Goal: Information Seeking & Learning: Learn about a topic

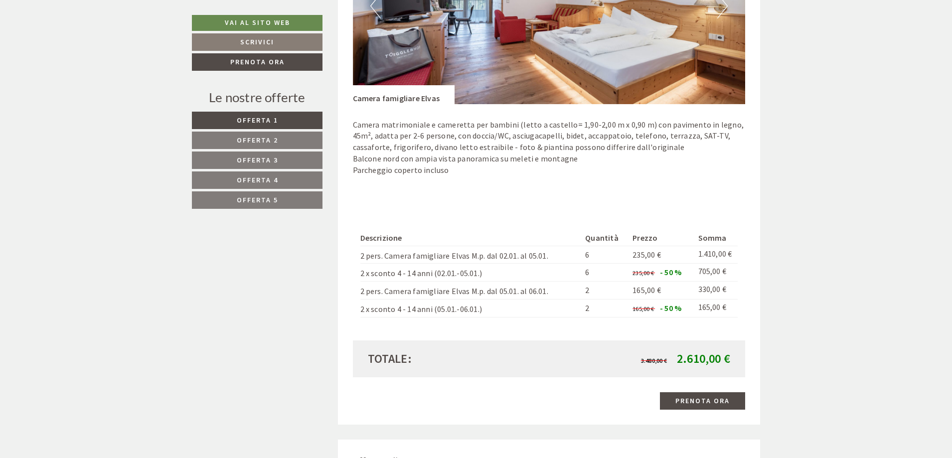
scroll to position [598, 0]
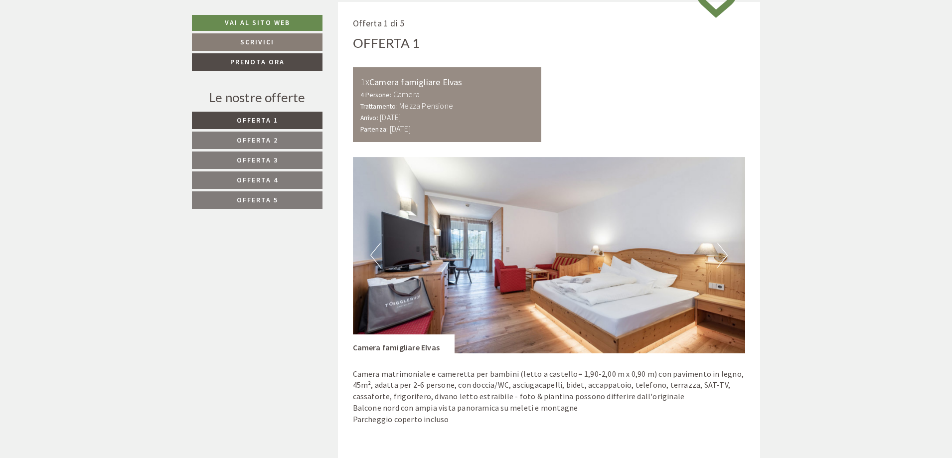
click at [718, 252] on button "Next" at bounding box center [722, 255] width 10 height 25
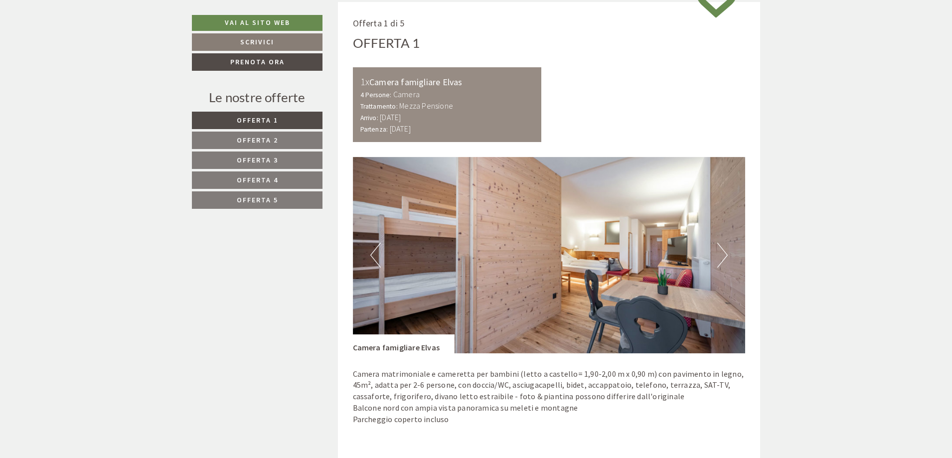
click at [721, 252] on button "Next" at bounding box center [722, 255] width 10 height 25
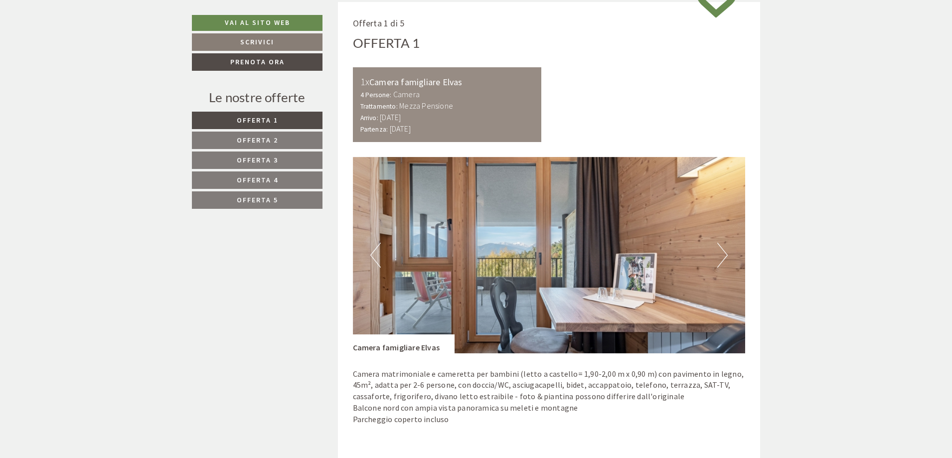
click at [721, 252] on button "Next" at bounding box center [722, 255] width 10 height 25
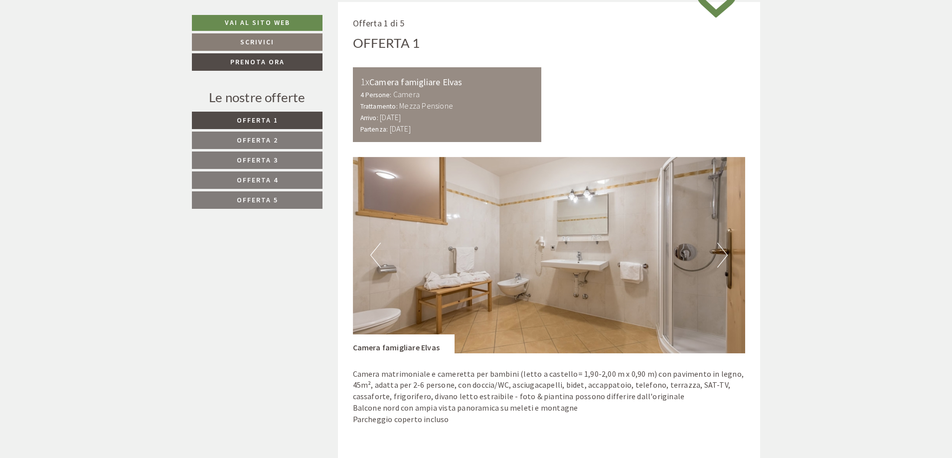
click at [721, 252] on button "Next" at bounding box center [722, 255] width 10 height 25
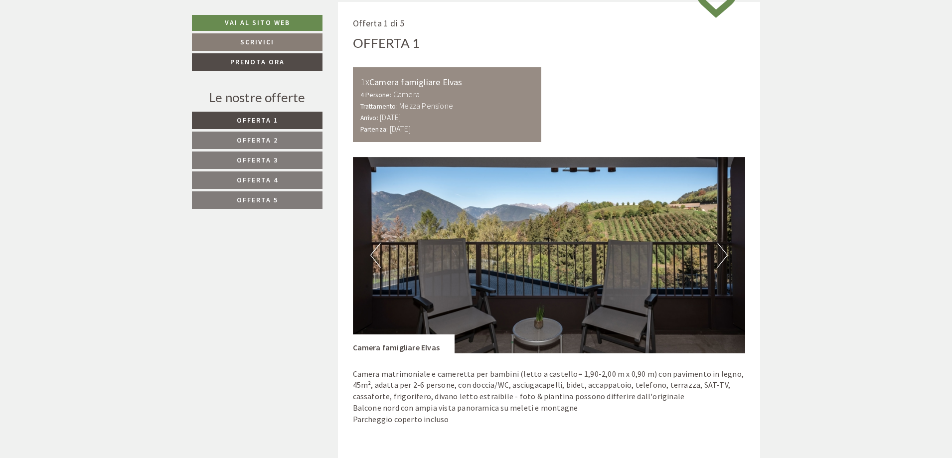
click at [721, 252] on button "Next" at bounding box center [722, 255] width 10 height 25
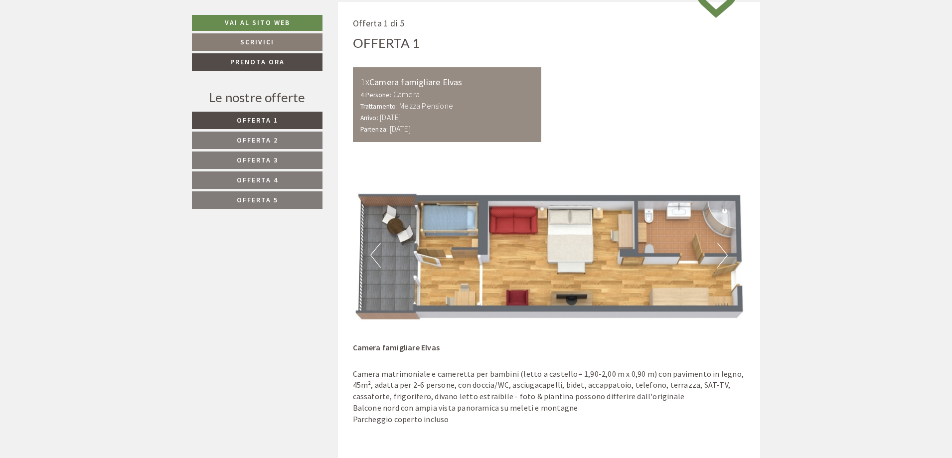
click at [716, 269] on img at bounding box center [549, 255] width 393 height 196
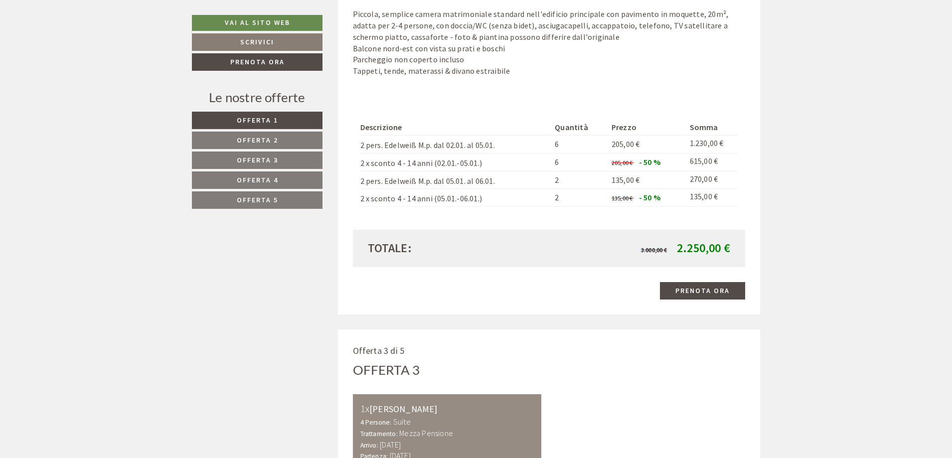
scroll to position [1345, 0]
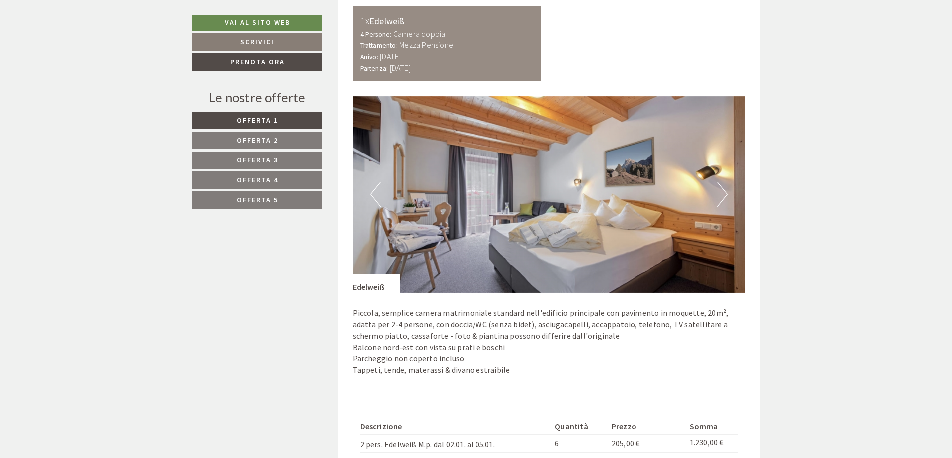
click at [723, 196] on button "Next" at bounding box center [722, 194] width 10 height 25
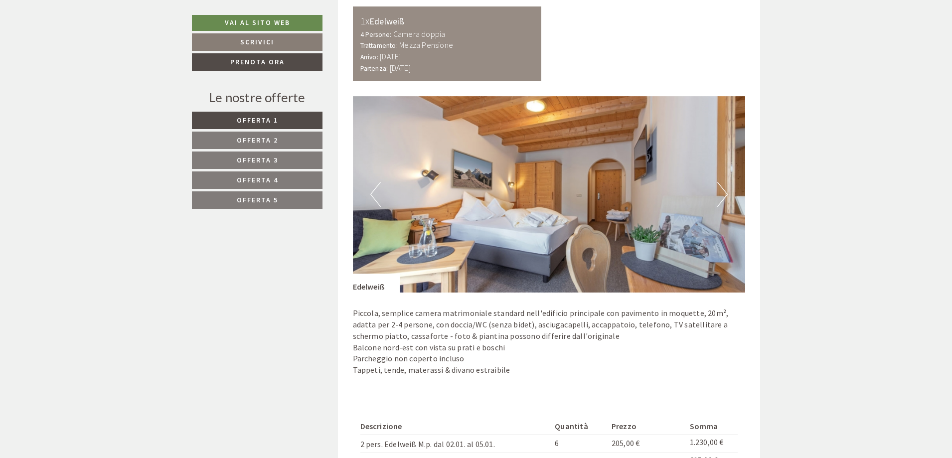
click at [723, 195] on button "Next" at bounding box center [722, 194] width 10 height 25
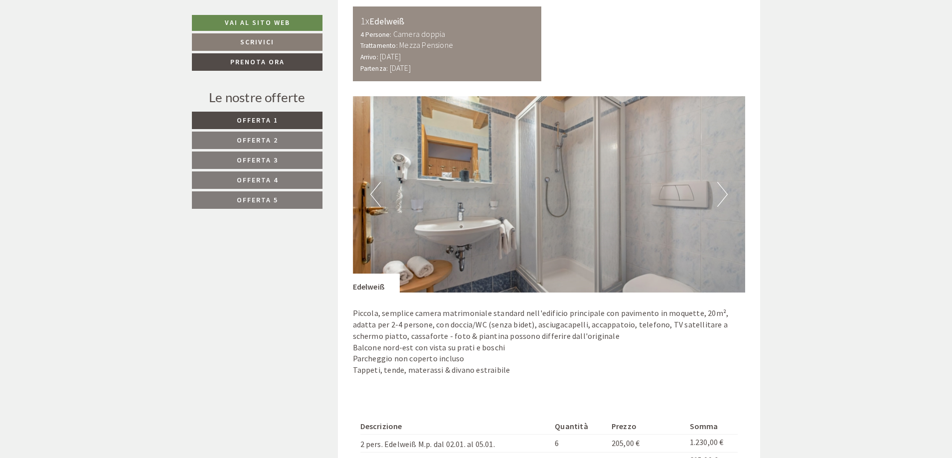
click at [723, 195] on button "Next" at bounding box center [722, 194] width 10 height 25
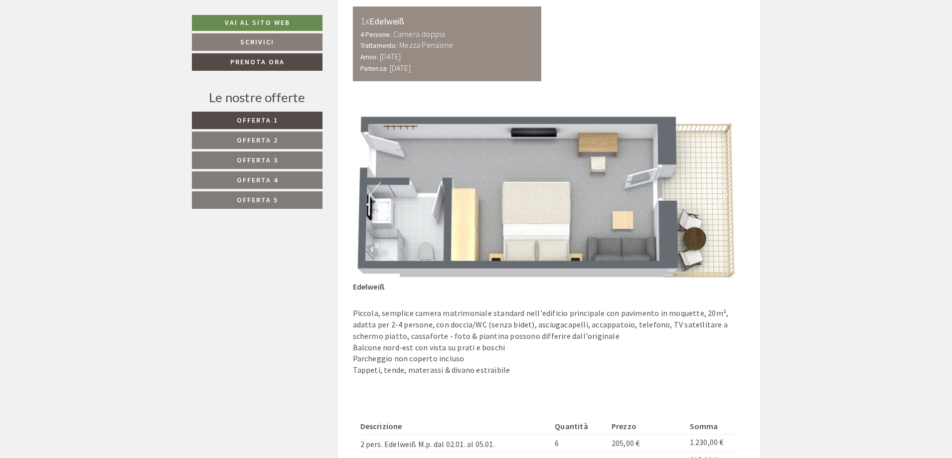
click at [723, 195] on button "Next" at bounding box center [722, 194] width 10 height 25
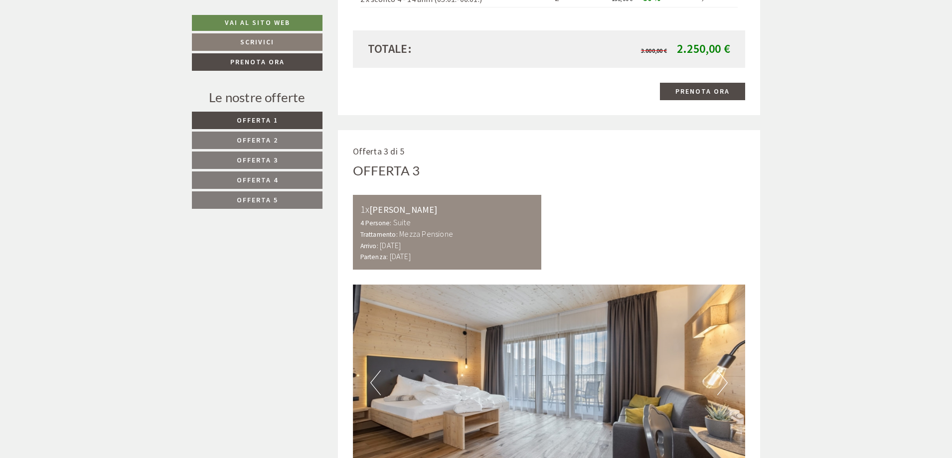
scroll to position [2042, 0]
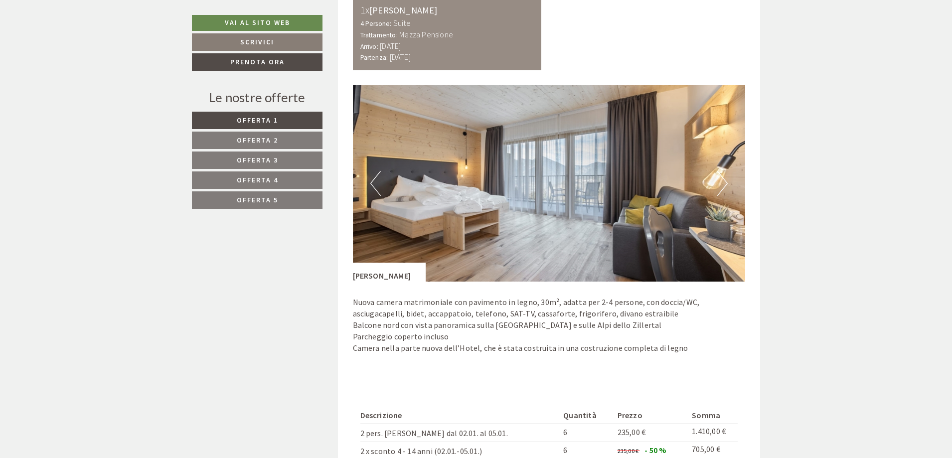
click at [729, 191] on img at bounding box center [549, 183] width 393 height 196
click at [722, 183] on button "Next" at bounding box center [722, 183] width 10 height 25
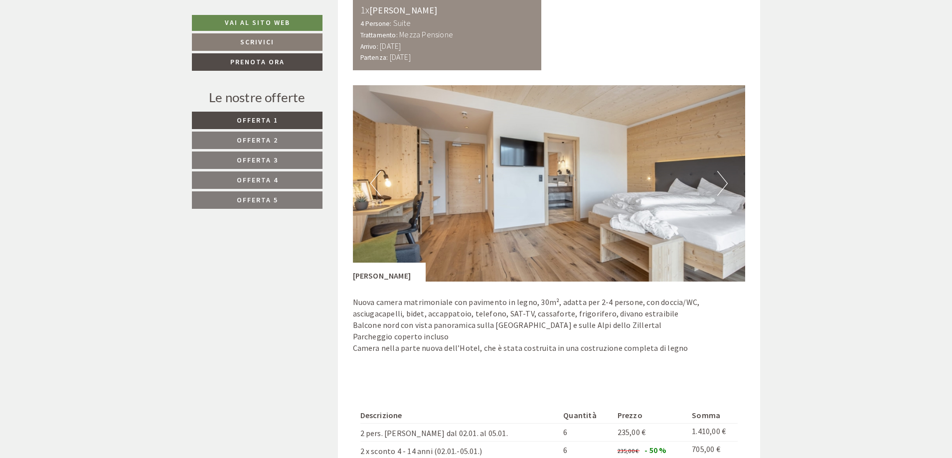
click at [722, 183] on button "Next" at bounding box center [722, 183] width 10 height 25
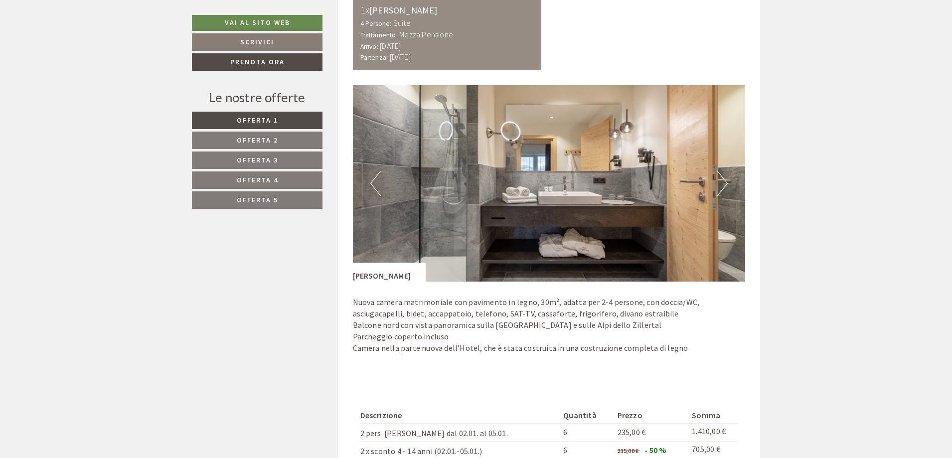
click at [722, 183] on button "Next" at bounding box center [722, 183] width 10 height 25
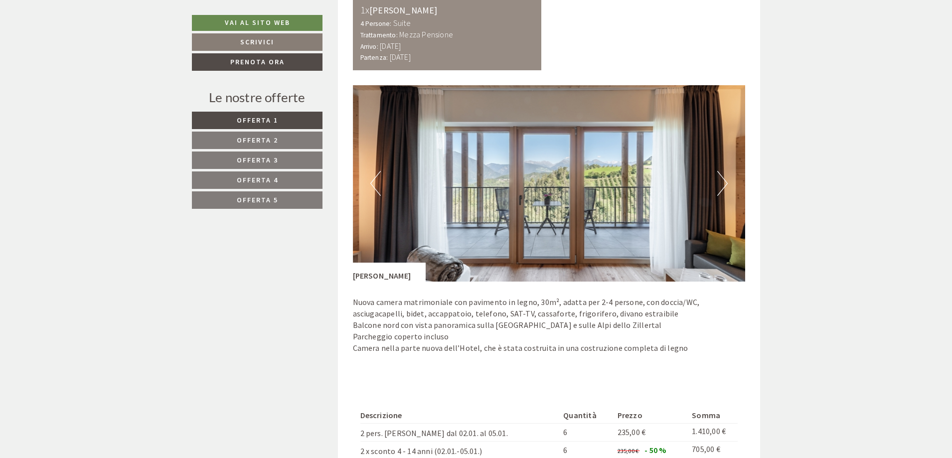
click at [722, 183] on button "Next" at bounding box center [722, 183] width 10 height 25
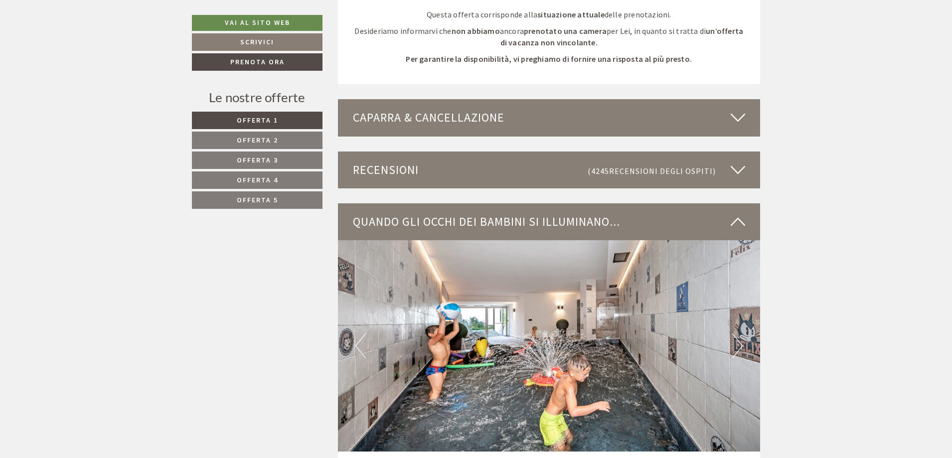
scroll to position [2939, 0]
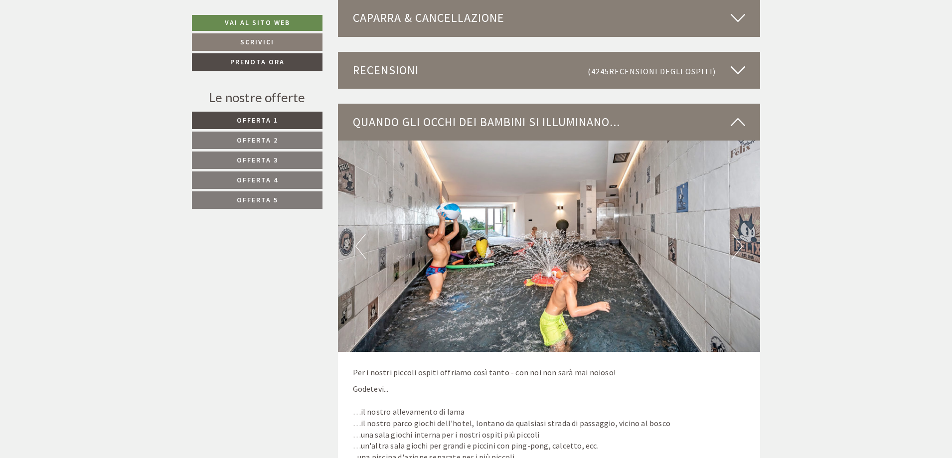
click at [736, 247] on button "Next" at bounding box center [737, 246] width 10 height 25
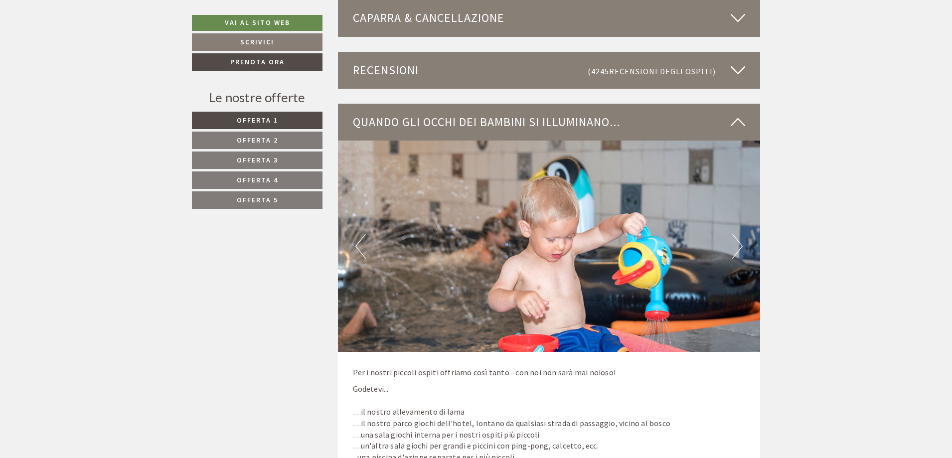
click at [736, 247] on button "Next" at bounding box center [737, 246] width 10 height 25
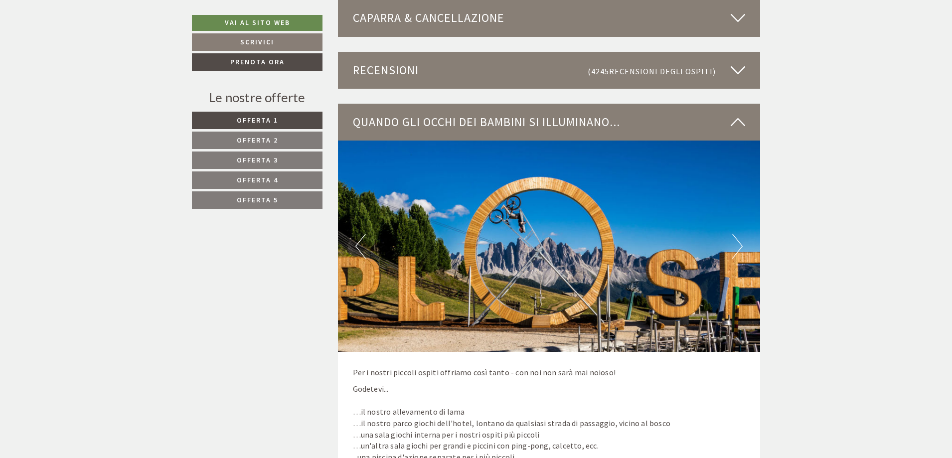
click at [736, 247] on button "Next" at bounding box center [737, 246] width 10 height 25
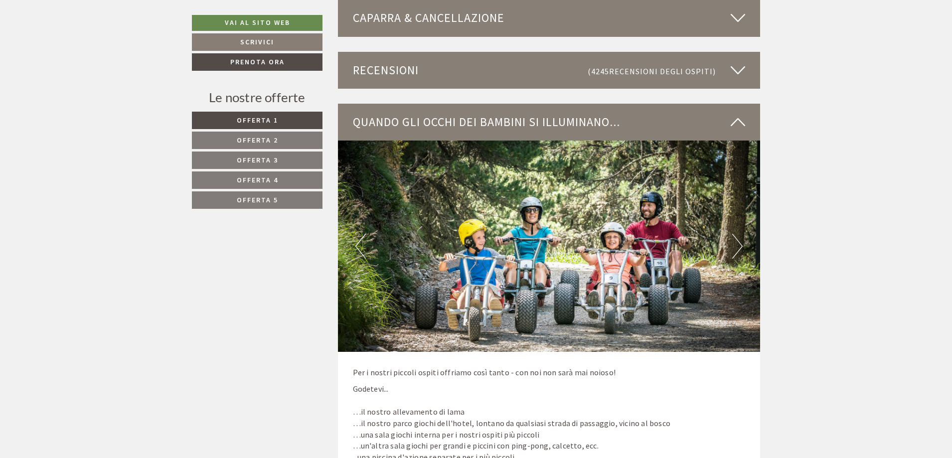
click at [736, 247] on button "Next" at bounding box center [737, 246] width 10 height 25
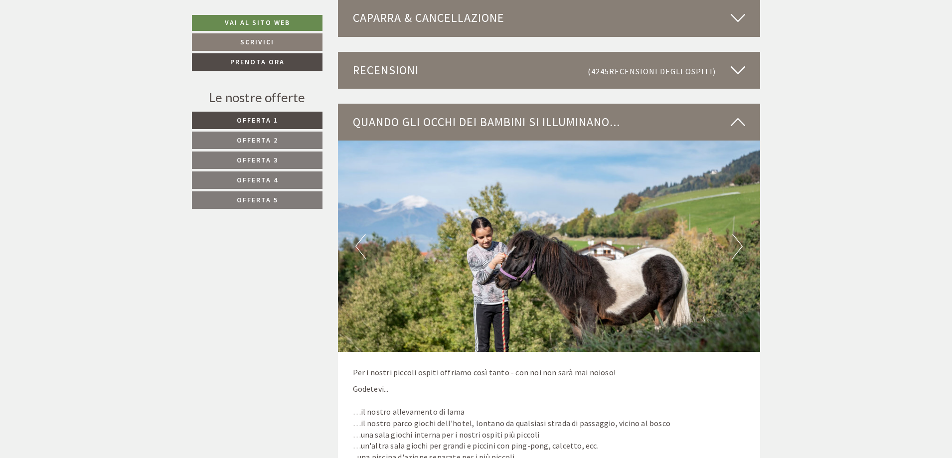
click at [736, 247] on button "Next" at bounding box center [737, 246] width 10 height 25
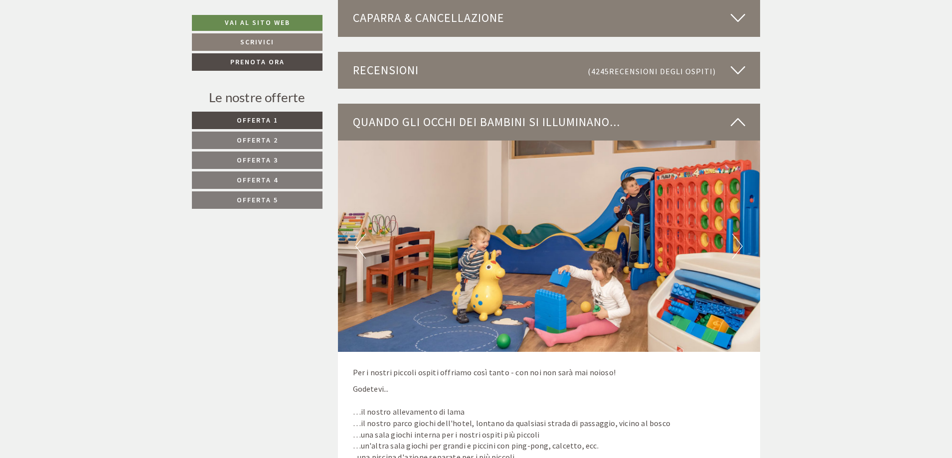
click at [736, 247] on button "Next" at bounding box center [737, 246] width 10 height 25
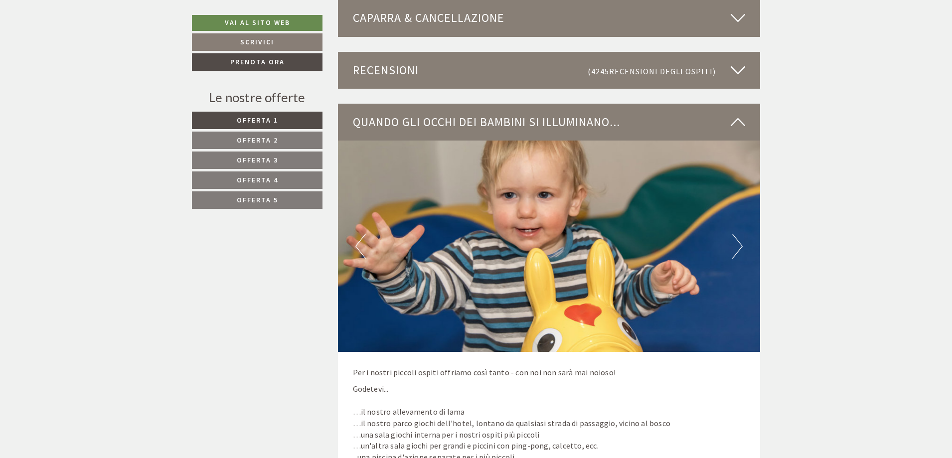
click at [736, 247] on button "Next" at bounding box center [737, 246] width 10 height 25
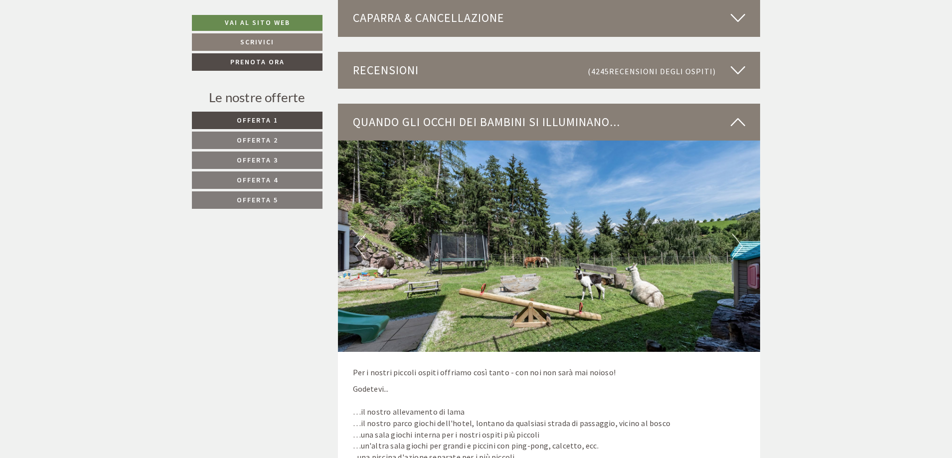
click at [736, 247] on button "Next" at bounding box center [737, 246] width 10 height 25
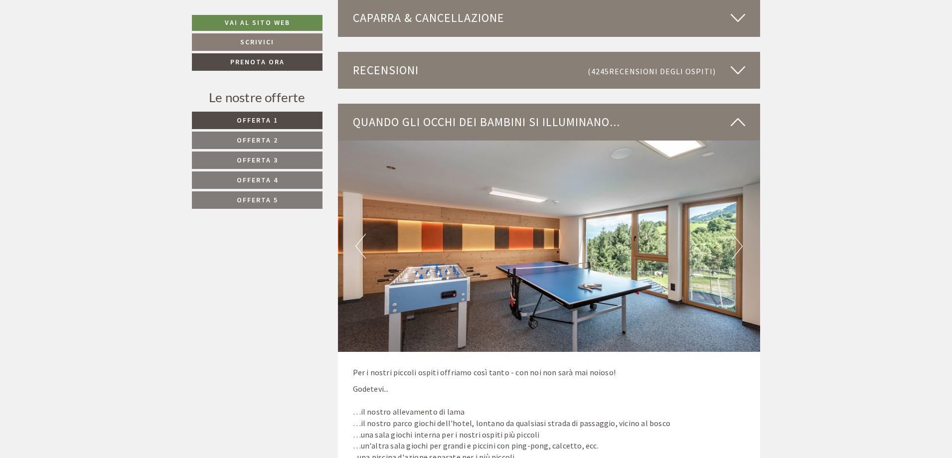
click at [736, 247] on button "Next" at bounding box center [737, 246] width 10 height 25
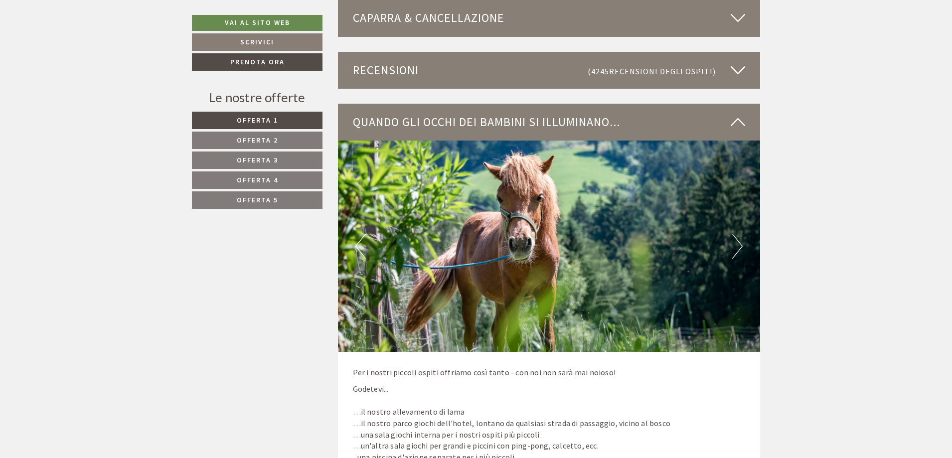
click at [736, 247] on button "Next" at bounding box center [737, 246] width 10 height 25
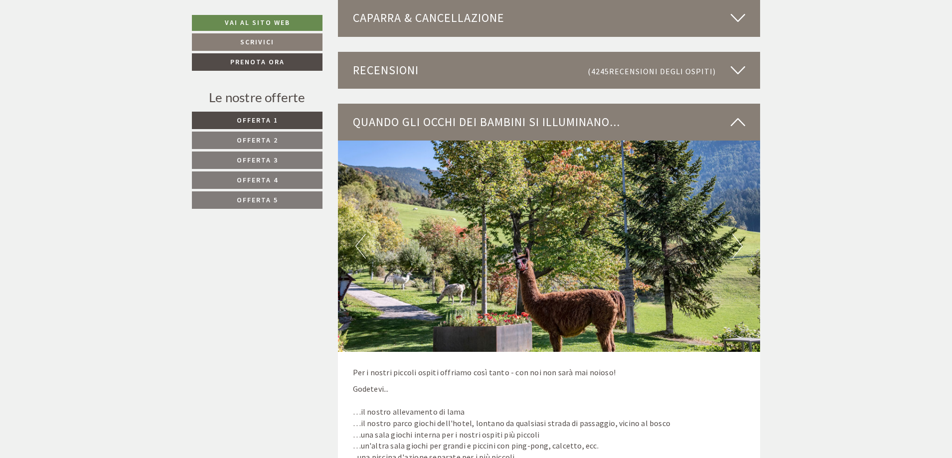
click at [736, 247] on button "Next" at bounding box center [737, 246] width 10 height 25
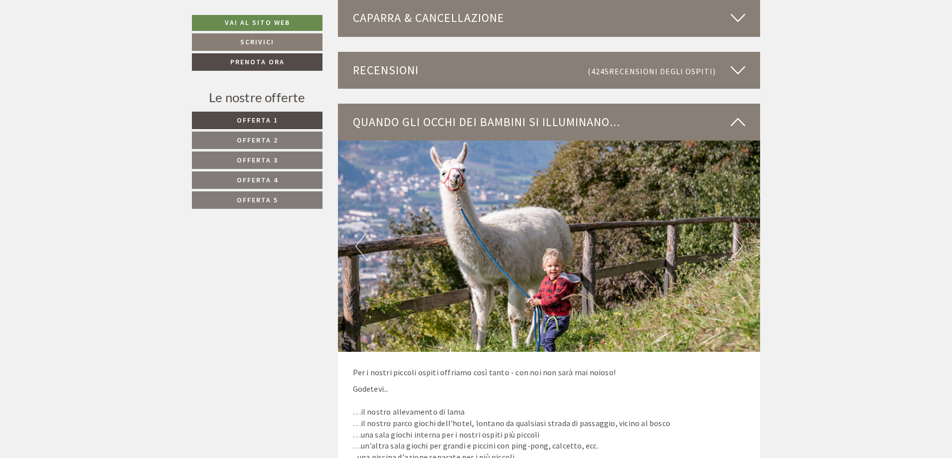
click at [736, 247] on button "Next" at bounding box center [737, 246] width 10 height 25
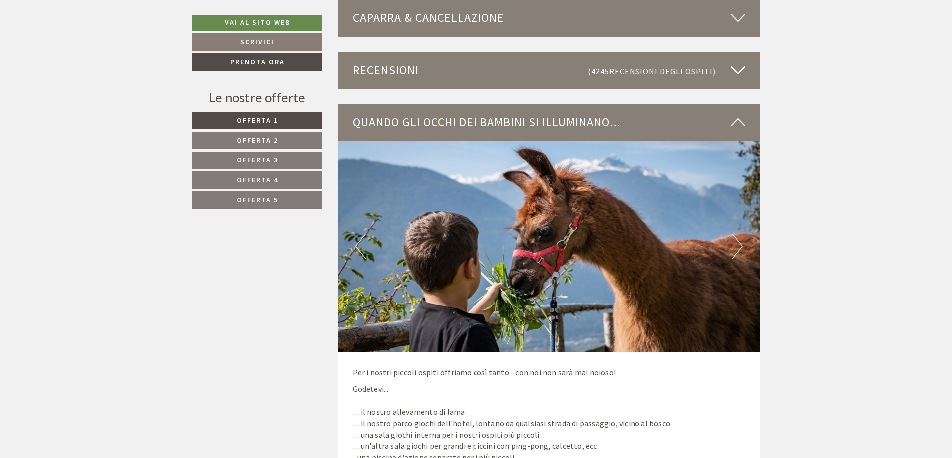
click at [736, 247] on button "Next" at bounding box center [737, 246] width 10 height 25
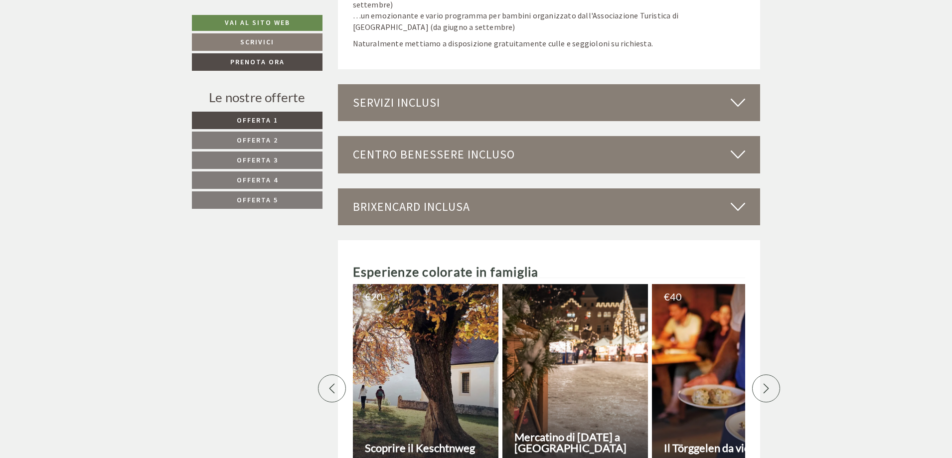
scroll to position [3388, 0]
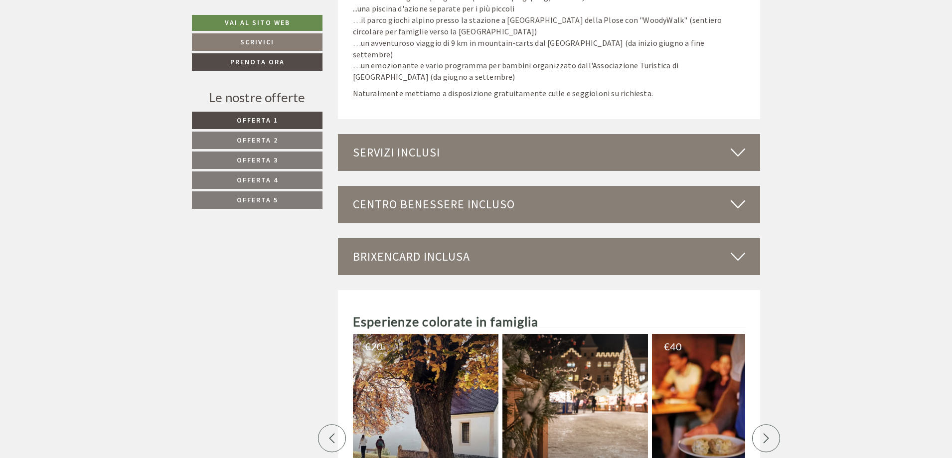
click at [463, 134] on div "Servizi inclusi" at bounding box center [549, 152] width 422 height 37
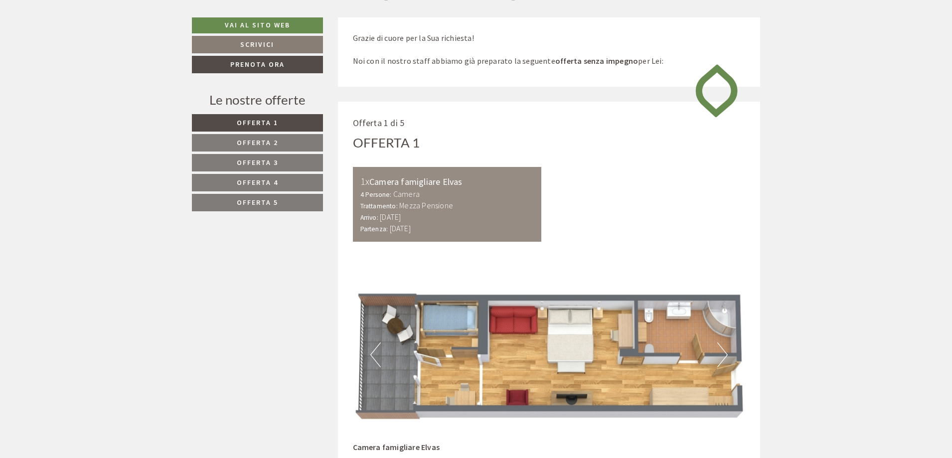
scroll to position [548, 0]
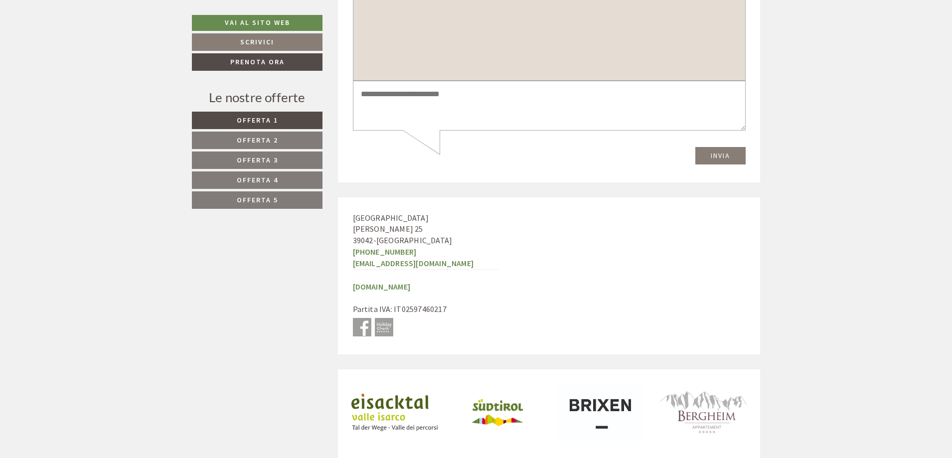
scroll to position [4434, 0]
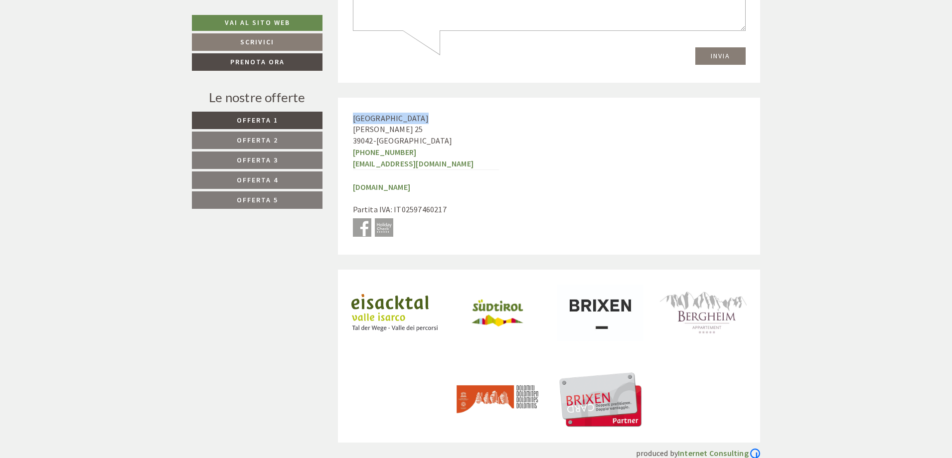
drag, startPoint x: 420, startPoint y: 109, endPoint x: 351, endPoint y: 103, distance: 70.0
click at [351, 103] on div "Hotel Torgglerhof [PERSON_NAME][STREET_ADDRESS] [PHONE_NUMBER] [EMAIL_ADDRESS][…" at bounding box center [426, 176] width 176 height 157
copy span "[GEOGRAPHIC_DATA]"
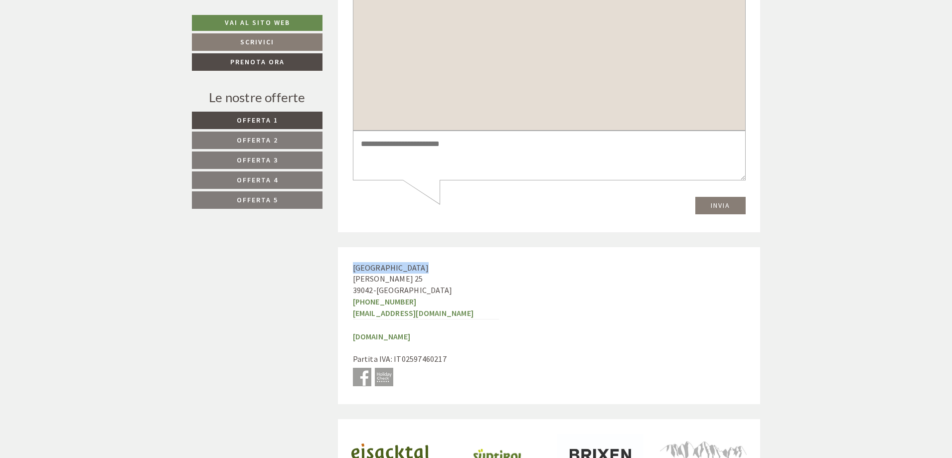
scroll to position [4135, 0]
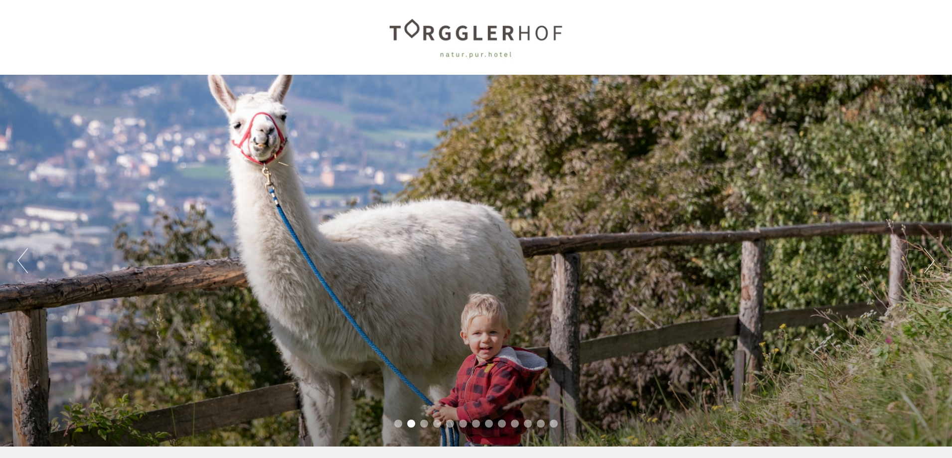
drag, startPoint x: 598, startPoint y: 33, endPoint x: 409, endPoint y: 29, distance: 188.3
click at [413, 29] on div at bounding box center [476, 37] width 558 height 65
drag, startPoint x: 391, startPoint y: 29, endPoint x: 579, endPoint y: 30, distance: 188.3
click at [571, 30] on div at bounding box center [476, 37] width 558 height 65
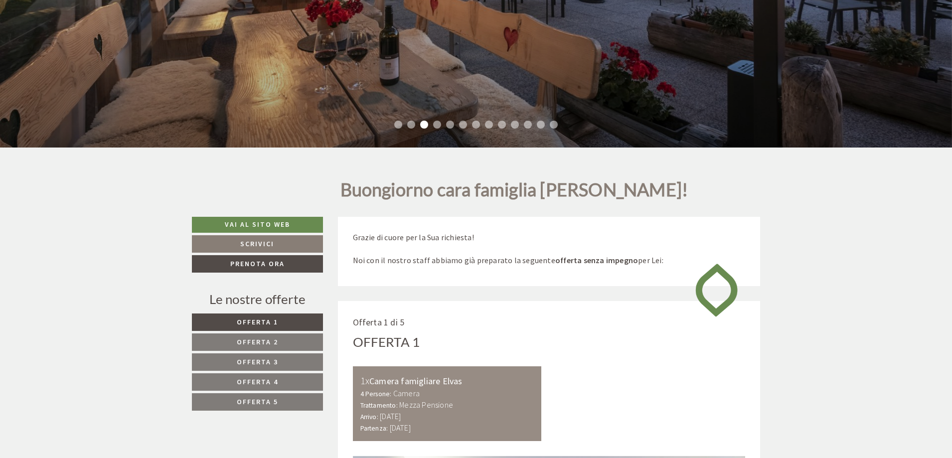
scroll to position [50, 0]
